Goal: Task Accomplishment & Management: Manage account settings

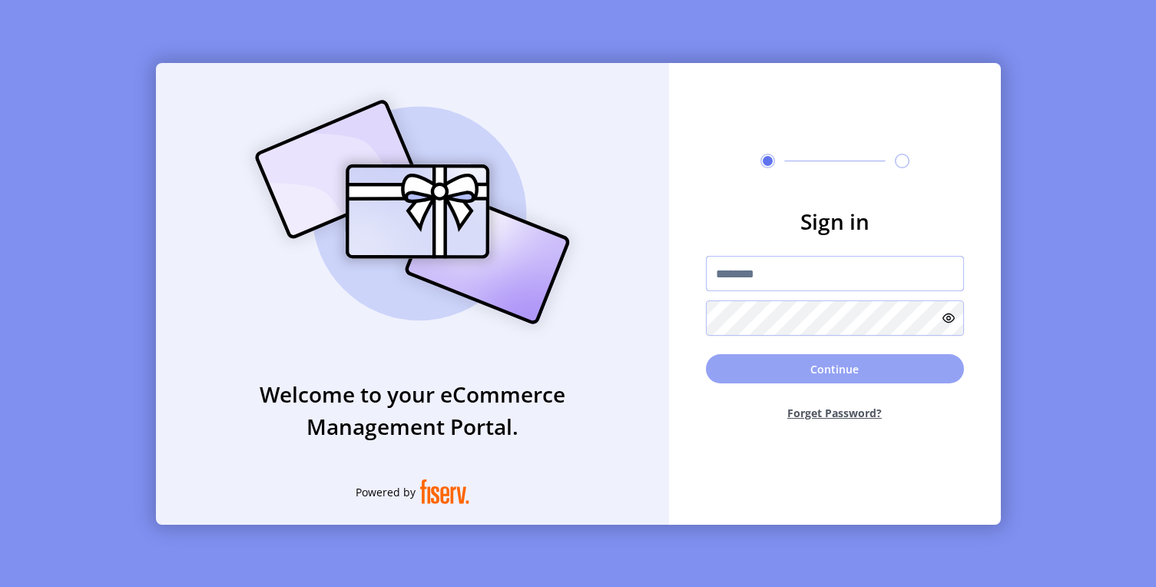
type input "**********"
click at [778, 378] on button "Continue" at bounding box center [835, 368] width 258 height 29
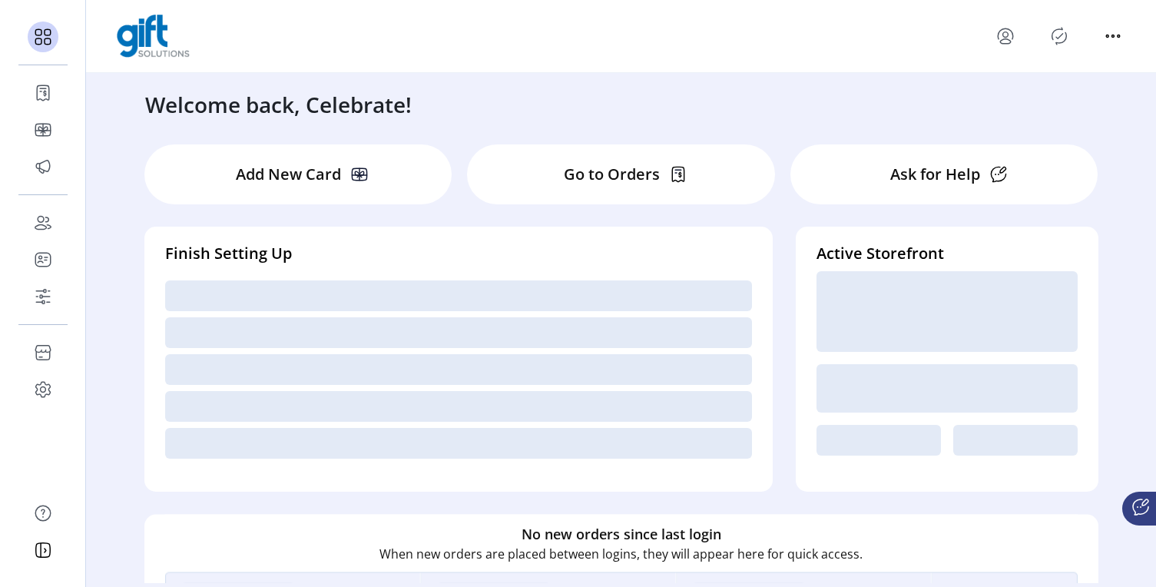
click at [1059, 40] on icon "Publisher Panel" at bounding box center [1059, 36] width 25 height 25
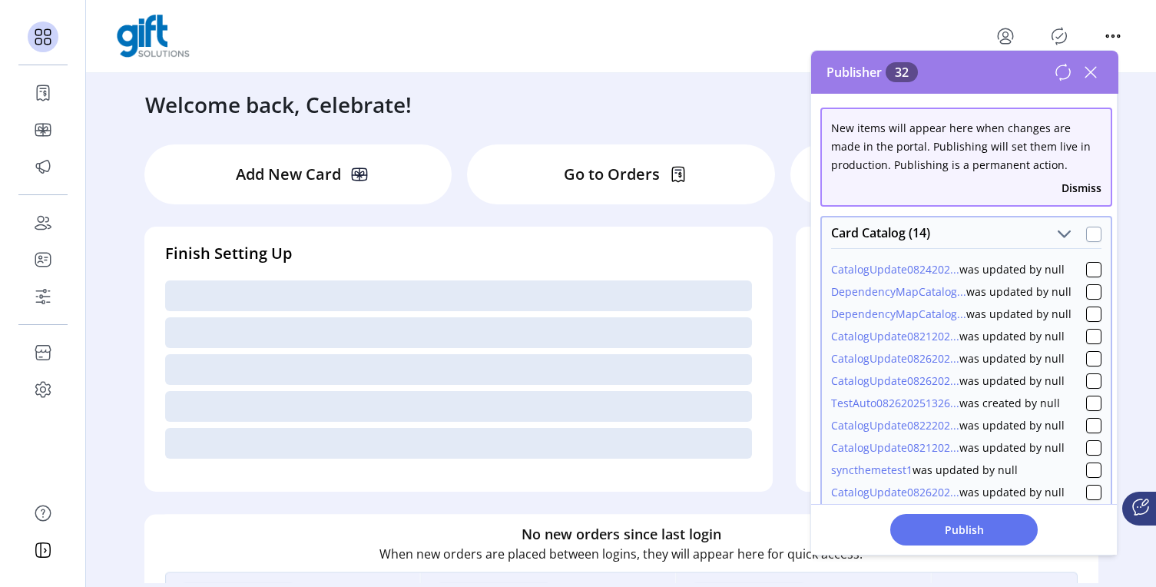
click at [1088, 240] on div at bounding box center [1093, 234] width 15 height 15
click at [1074, 440] on div "CatalogUpdate0821202... was updated by null" at bounding box center [966, 444] width 270 height 22
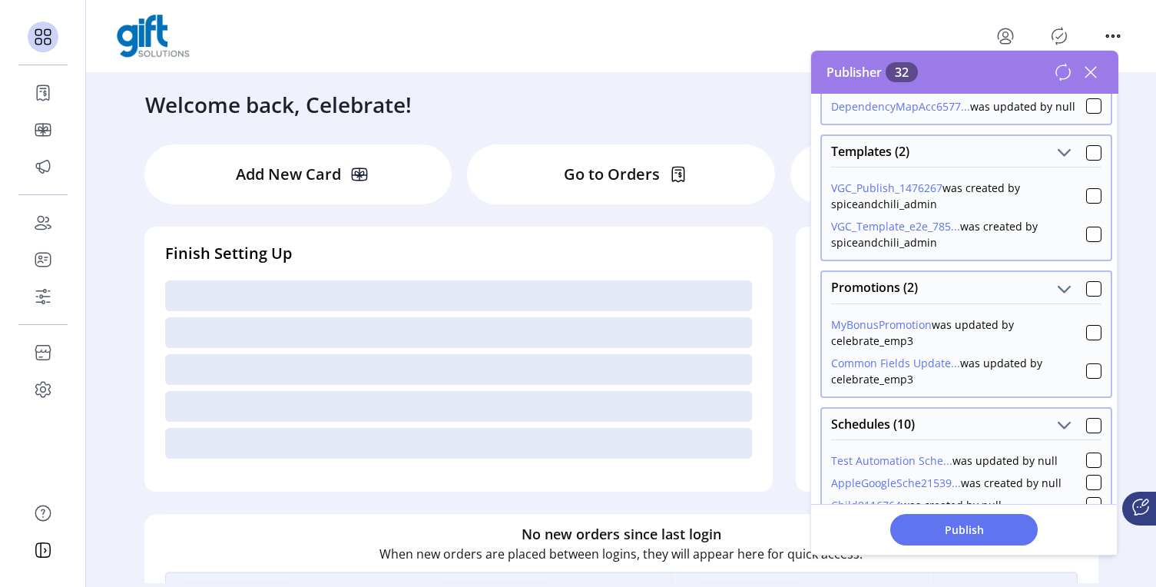
scroll to position [596, 0]
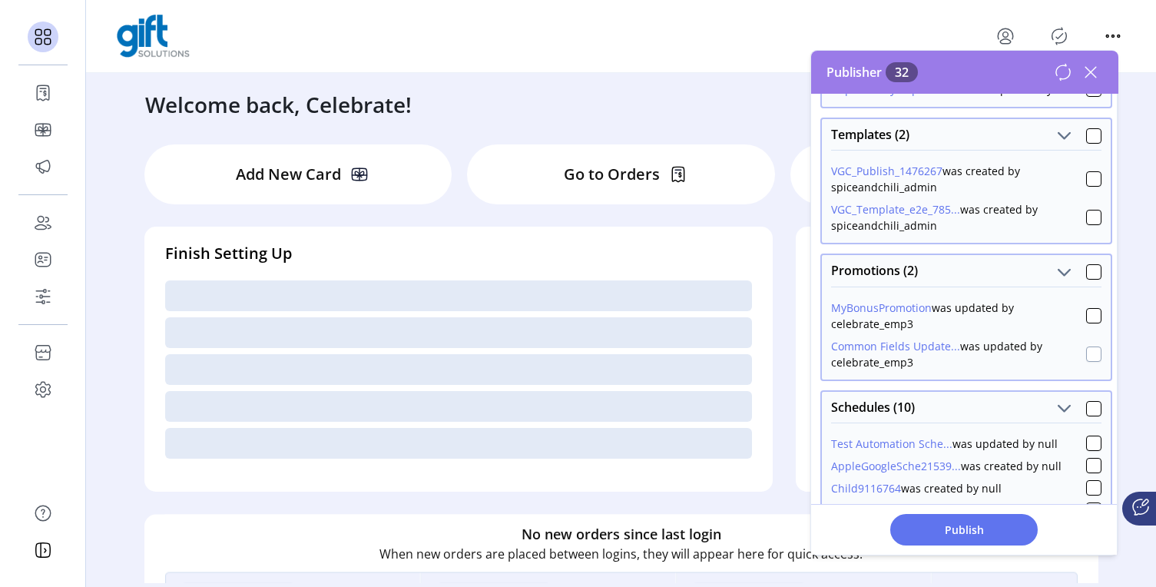
click at [1086, 353] on div at bounding box center [1093, 353] width 15 height 15
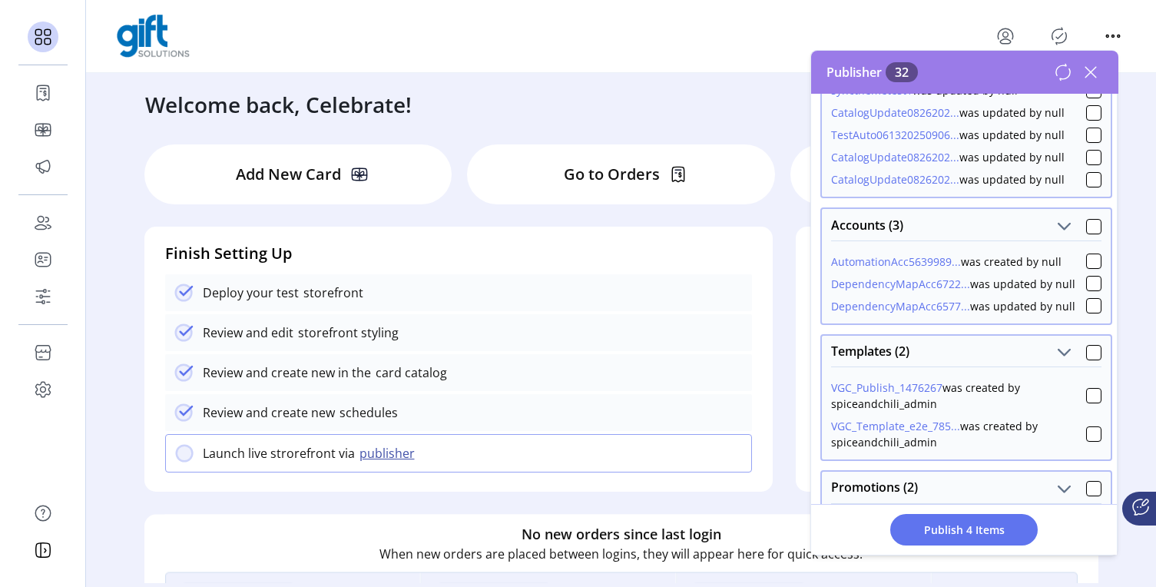
scroll to position [0, 0]
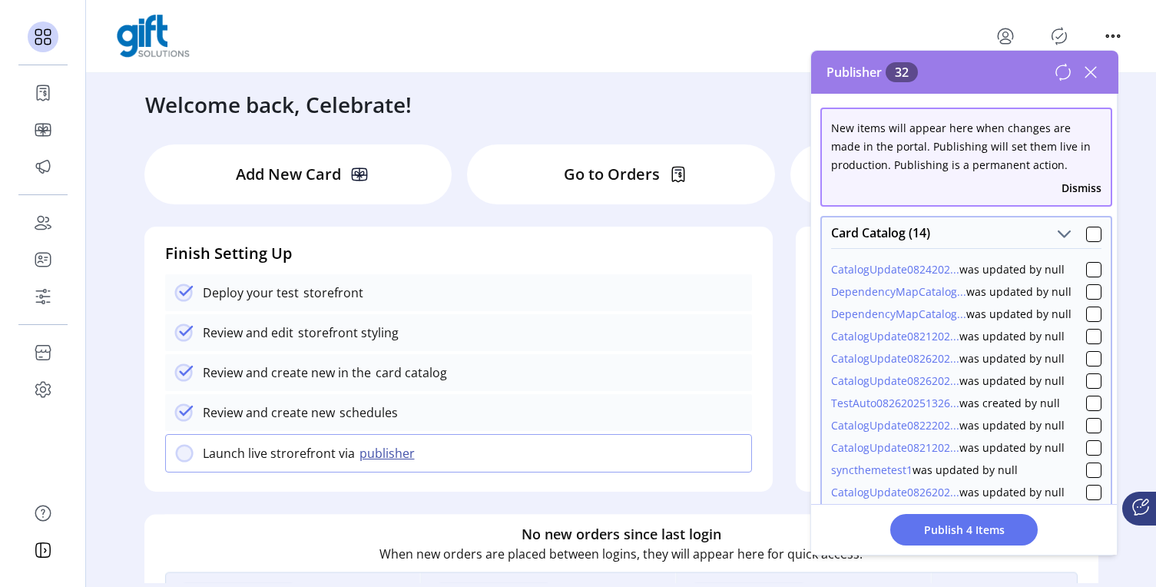
click at [1092, 74] on icon at bounding box center [1090, 72] width 11 height 11
